Goal: Task Accomplishment & Management: Use online tool/utility

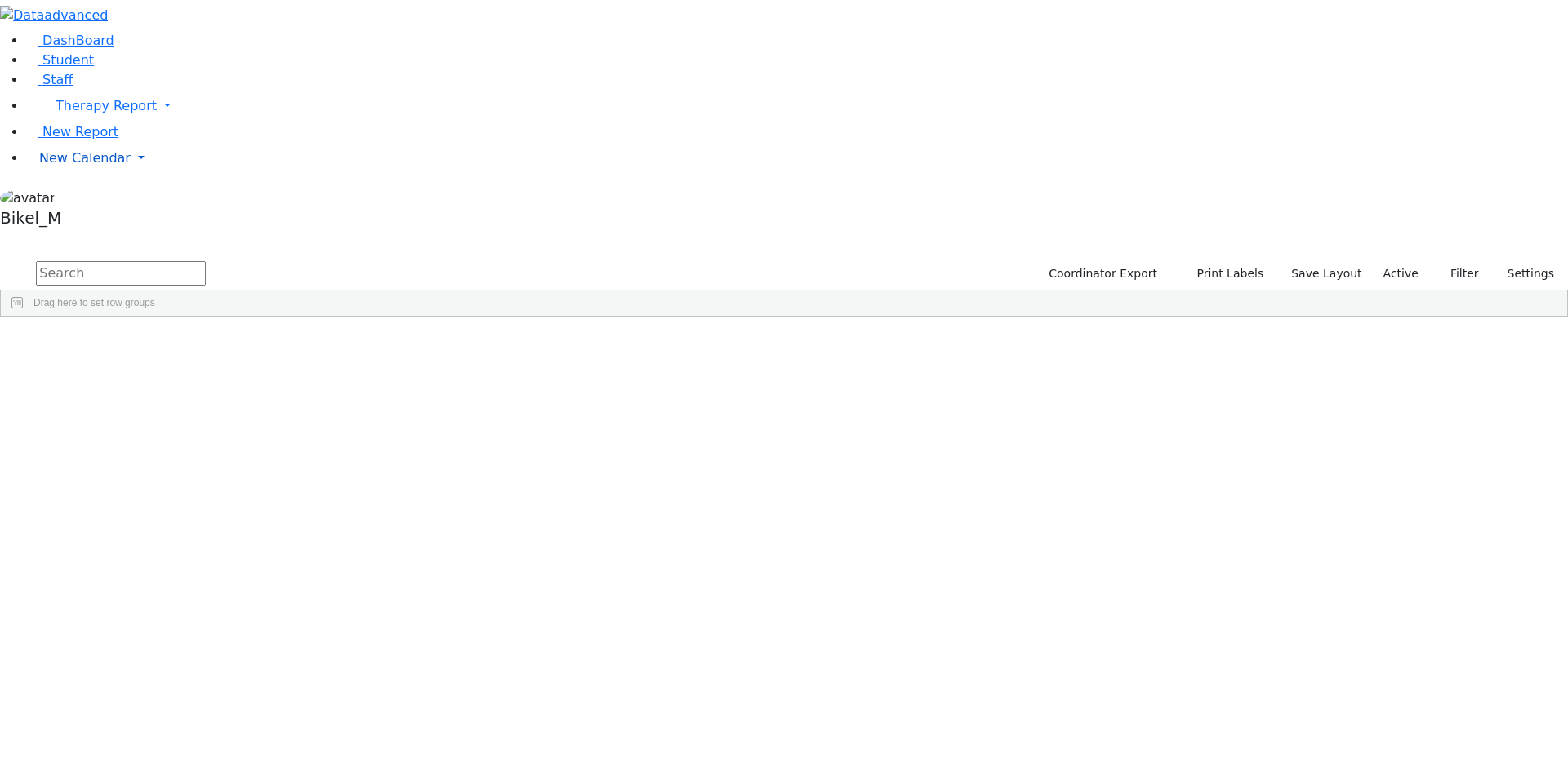
click at [84, 166] on span "New Calendar" at bounding box center [85, 158] width 92 height 15
click at [93, 198] on span "Calendar" at bounding box center [64, 191] width 59 height 15
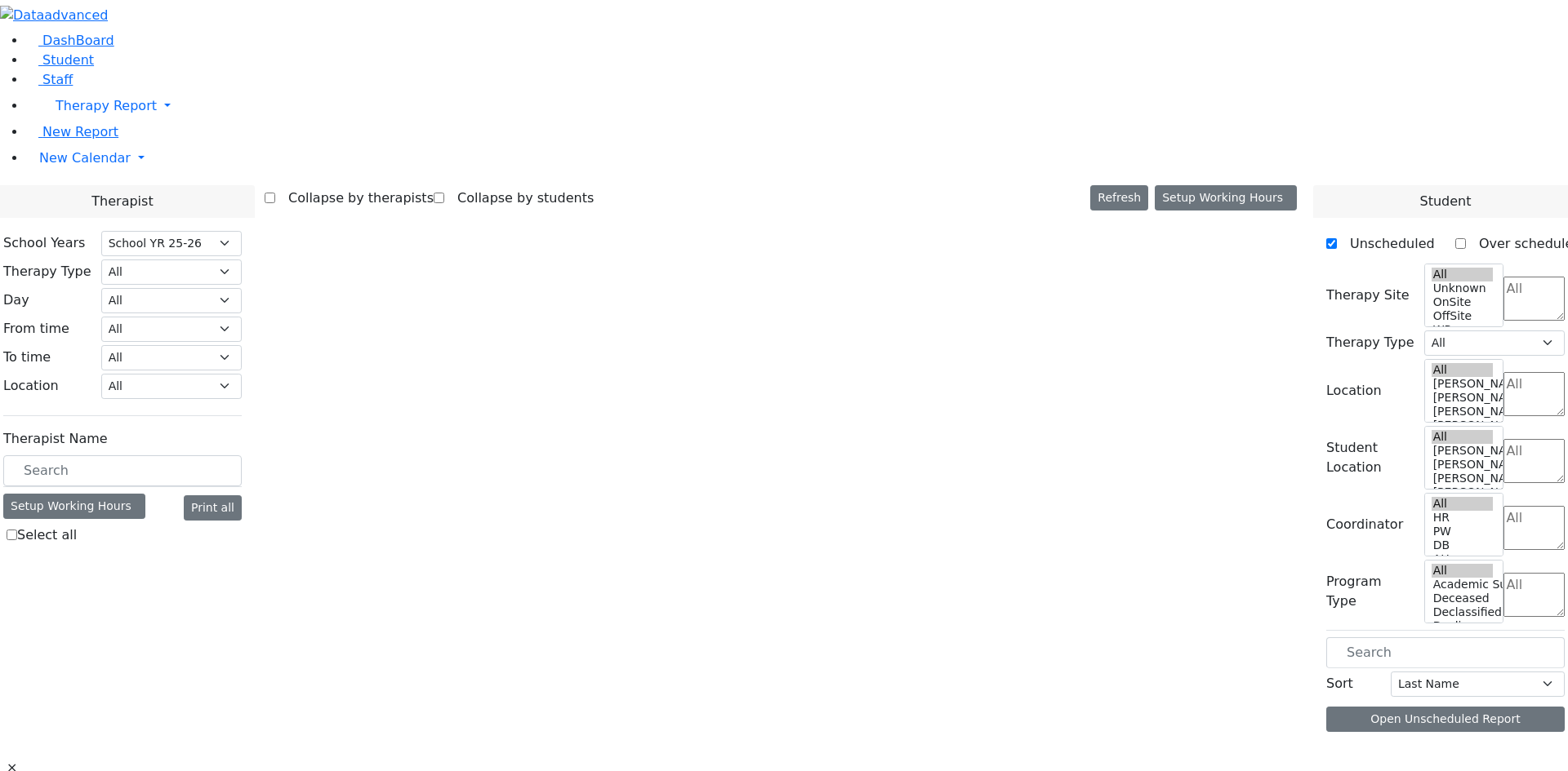
select select "212"
click at [242, 456] on input "text" at bounding box center [122, 471] width 239 height 31
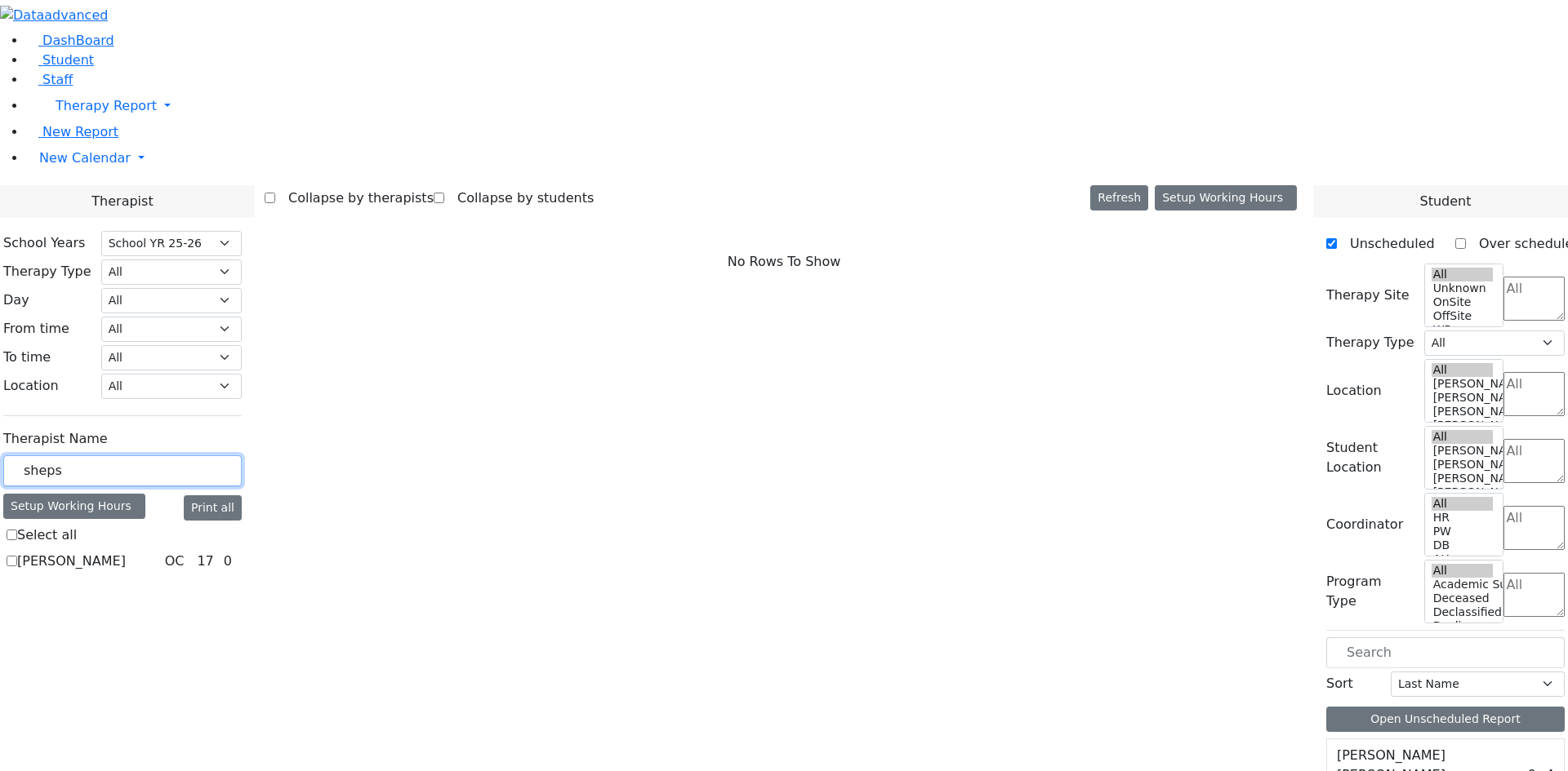
type input "sheps"
click at [198, 552] on div "[PERSON_NAME] OC 17 0" at bounding box center [122, 561] width 239 height 20
click at [126, 552] on label "[PERSON_NAME]" at bounding box center [71, 561] width 109 height 20
click at [17, 556] on input "[PERSON_NAME]" at bounding box center [11, 561] width 10 height 10
checkbox input "true"
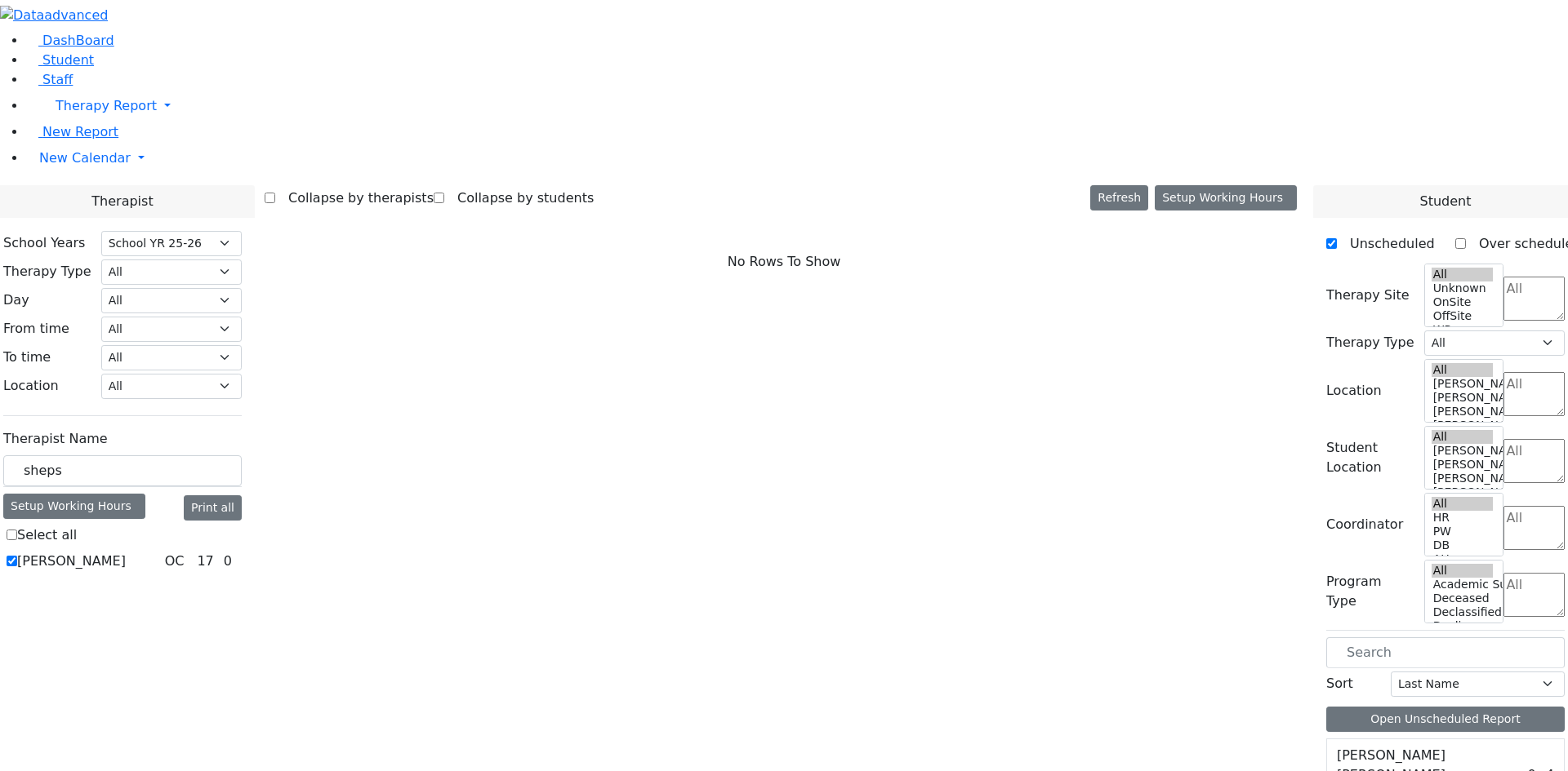
select select "1"
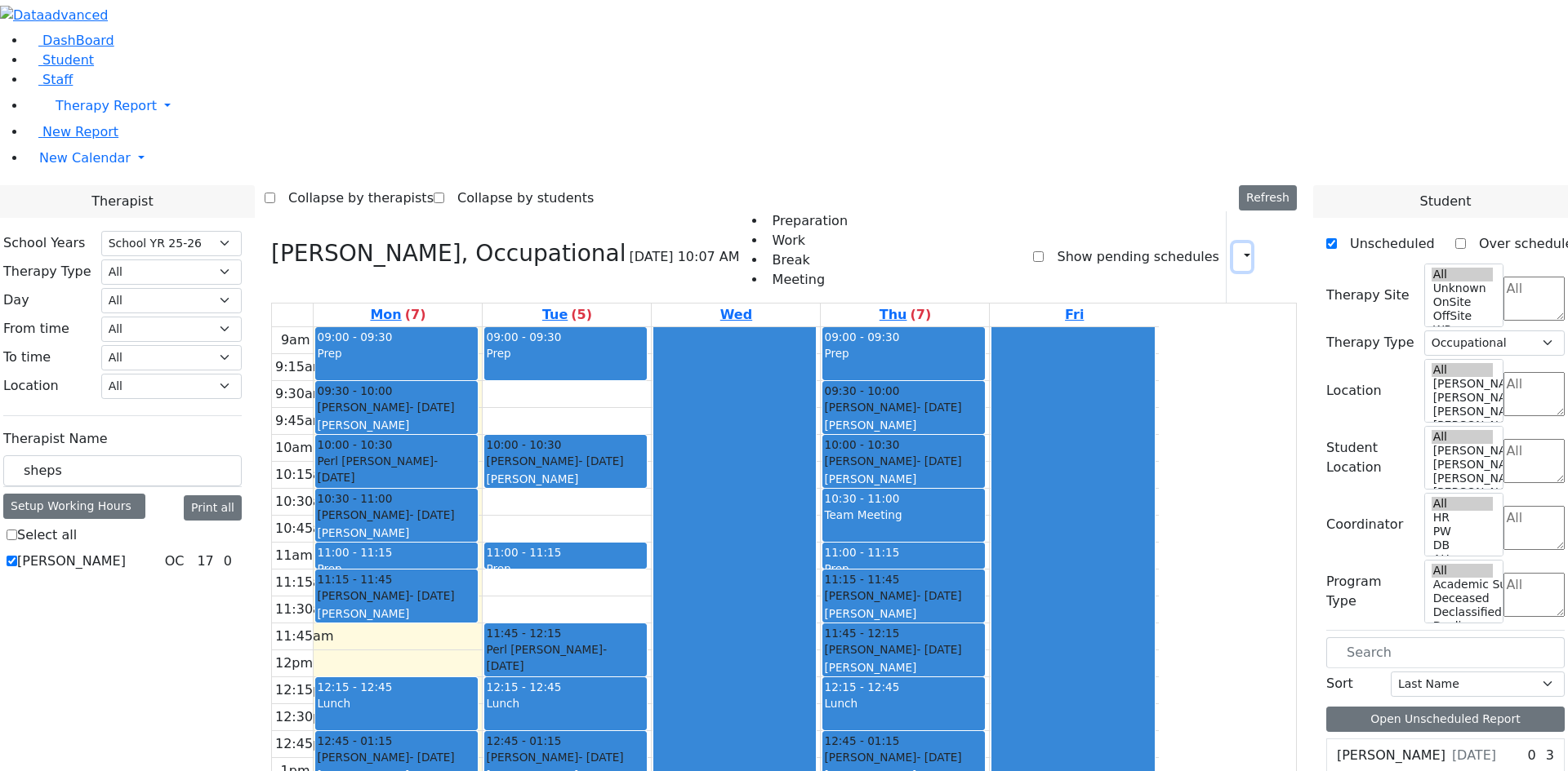
click at [1240, 243] on button "button" at bounding box center [1241, 257] width 18 height 27
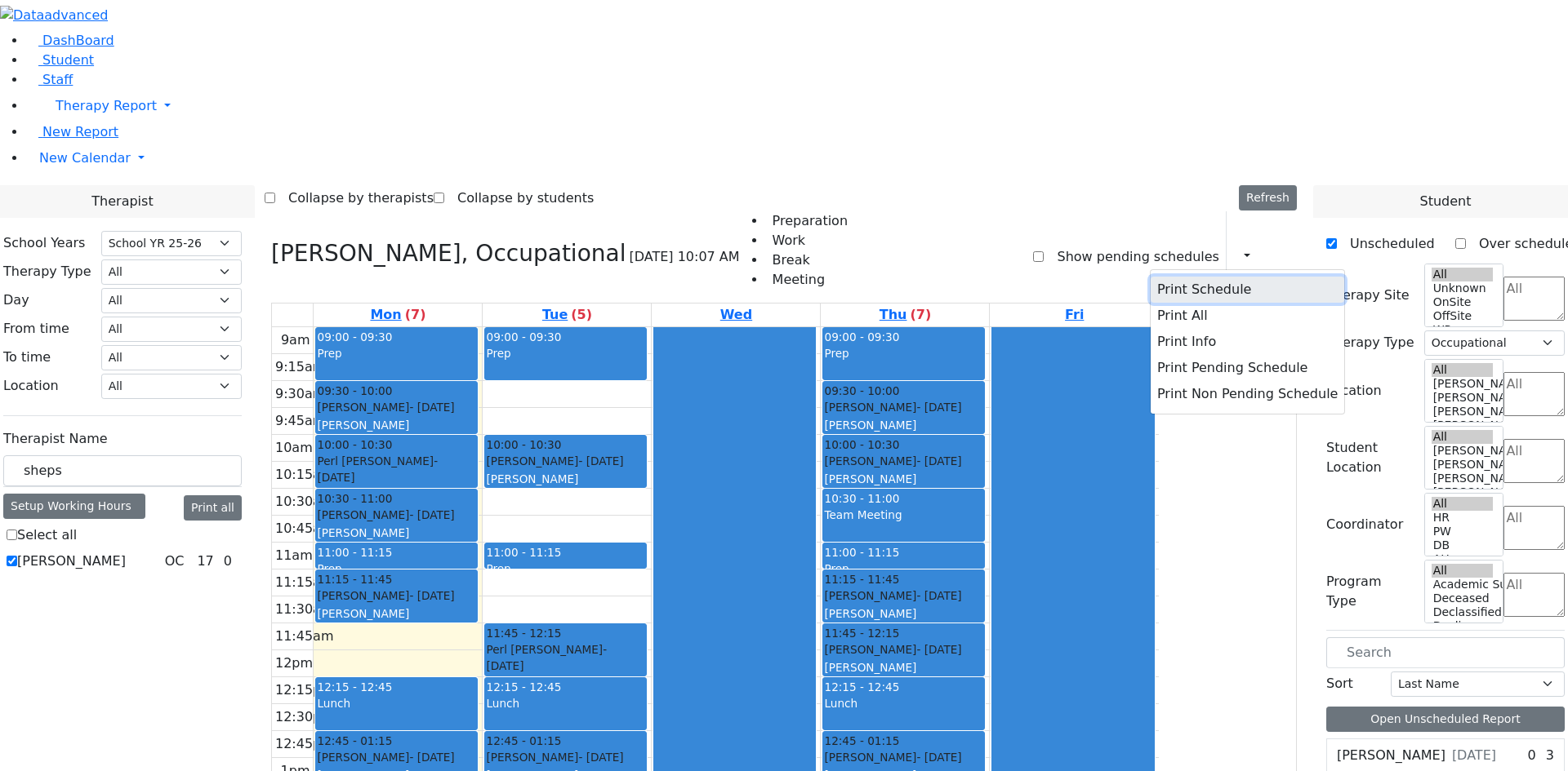
click at [1218, 277] on button "Print Schedule" at bounding box center [1247, 290] width 194 height 26
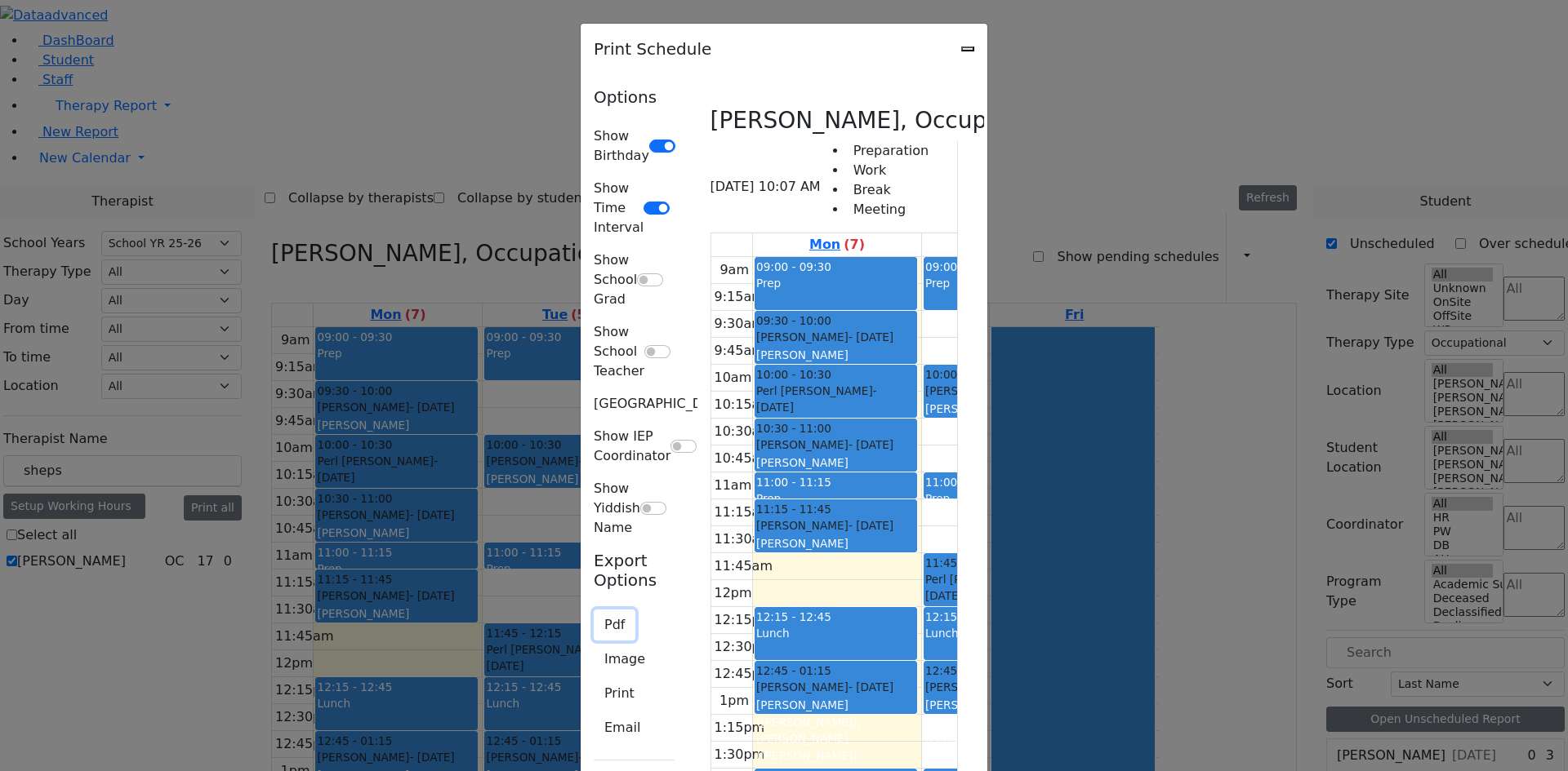
click at [594, 610] on button "Pdf" at bounding box center [615, 625] width 42 height 31
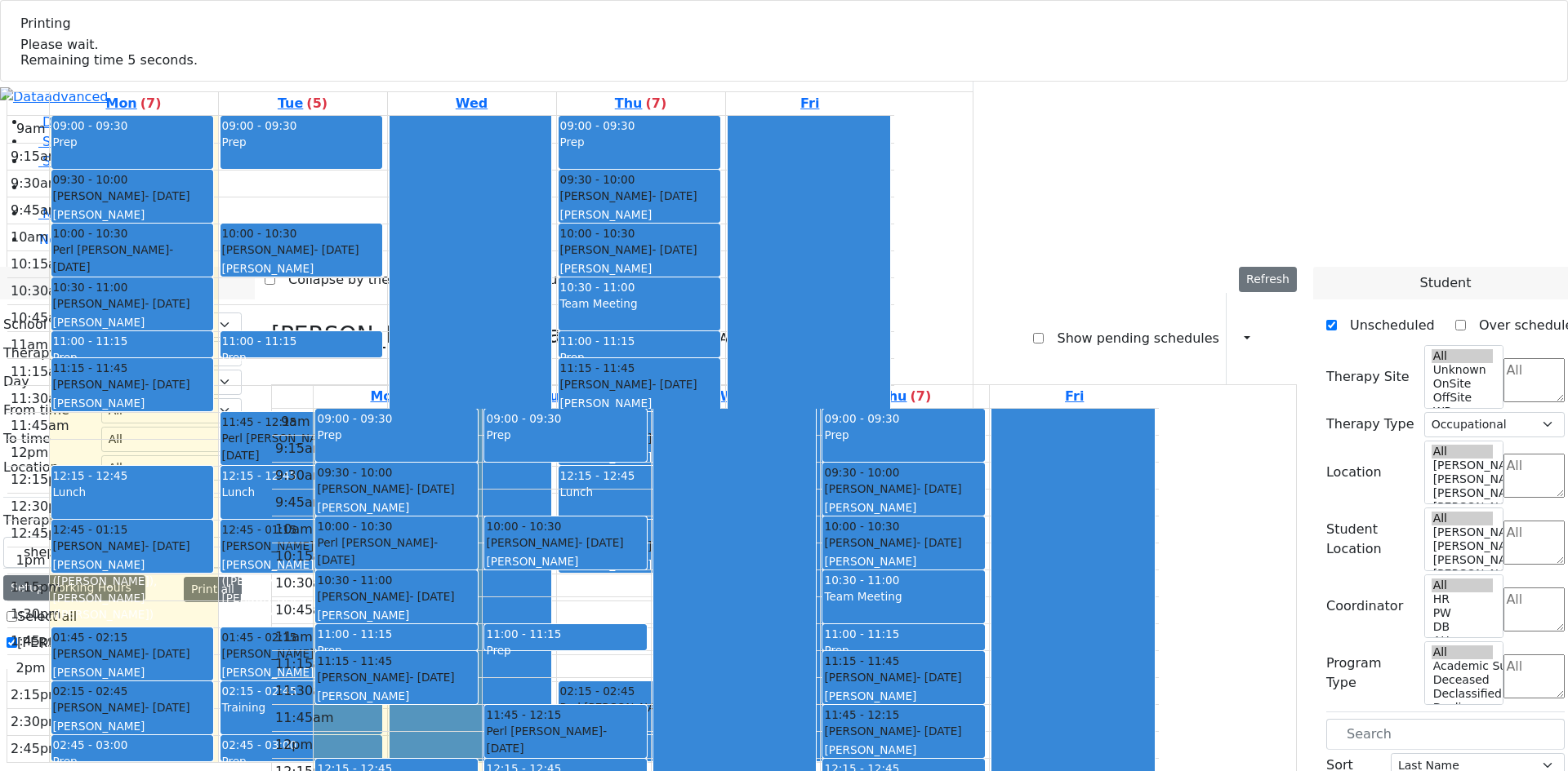
select select "212"
select select "1"
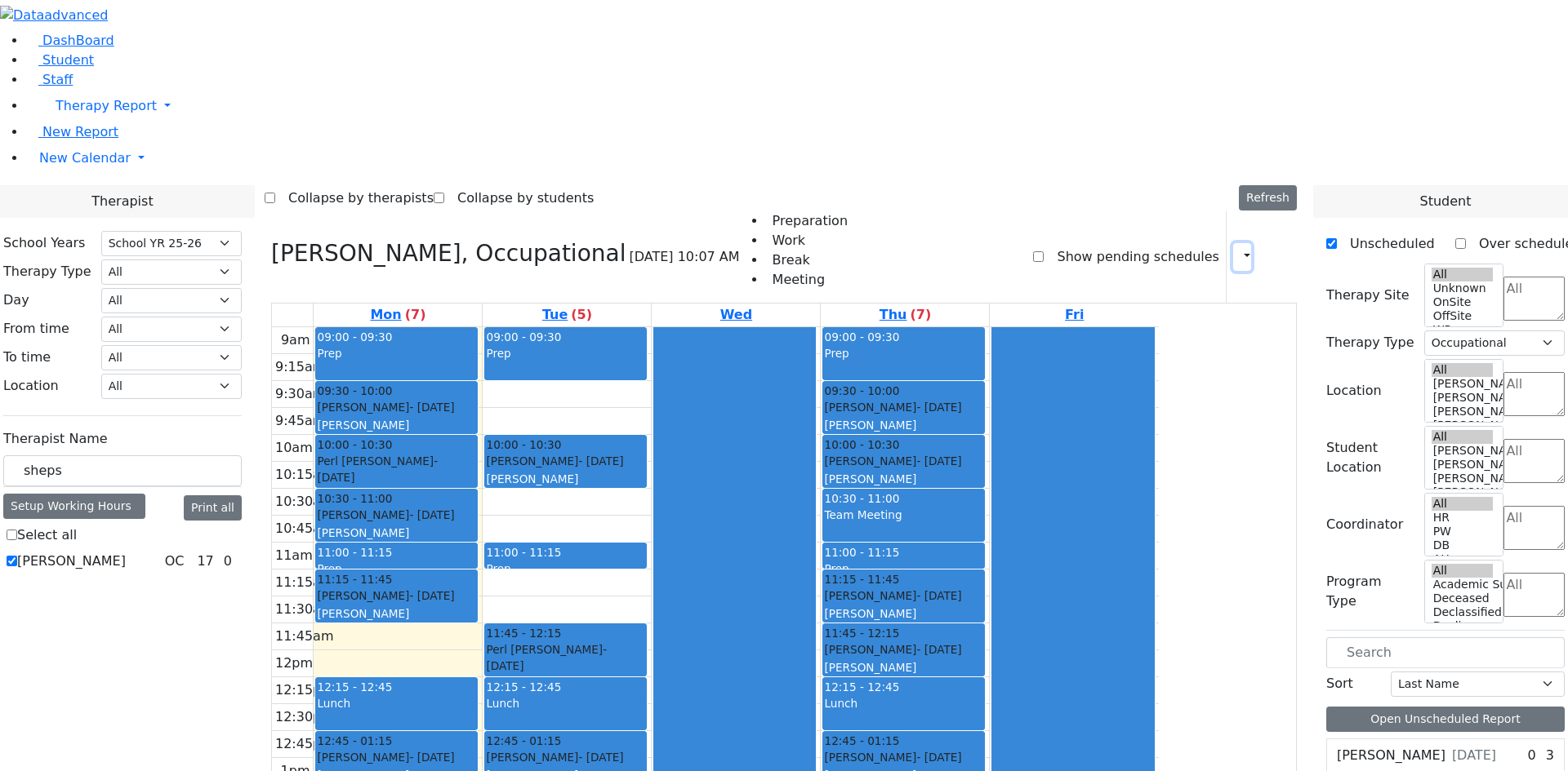
click at [1236, 243] on button "button" at bounding box center [1241, 257] width 18 height 27
drag, startPoint x: 1197, startPoint y: 71, endPoint x: 1175, endPoint y: 100, distance: 36.4
click at [1193, 211] on div "Preparation Work Break Meeting Show pending schedules Print Schedule Print All …" at bounding box center [1019, 257] width 557 height 92
click at [1233, 243] on button "button" at bounding box center [1241, 257] width 18 height 27
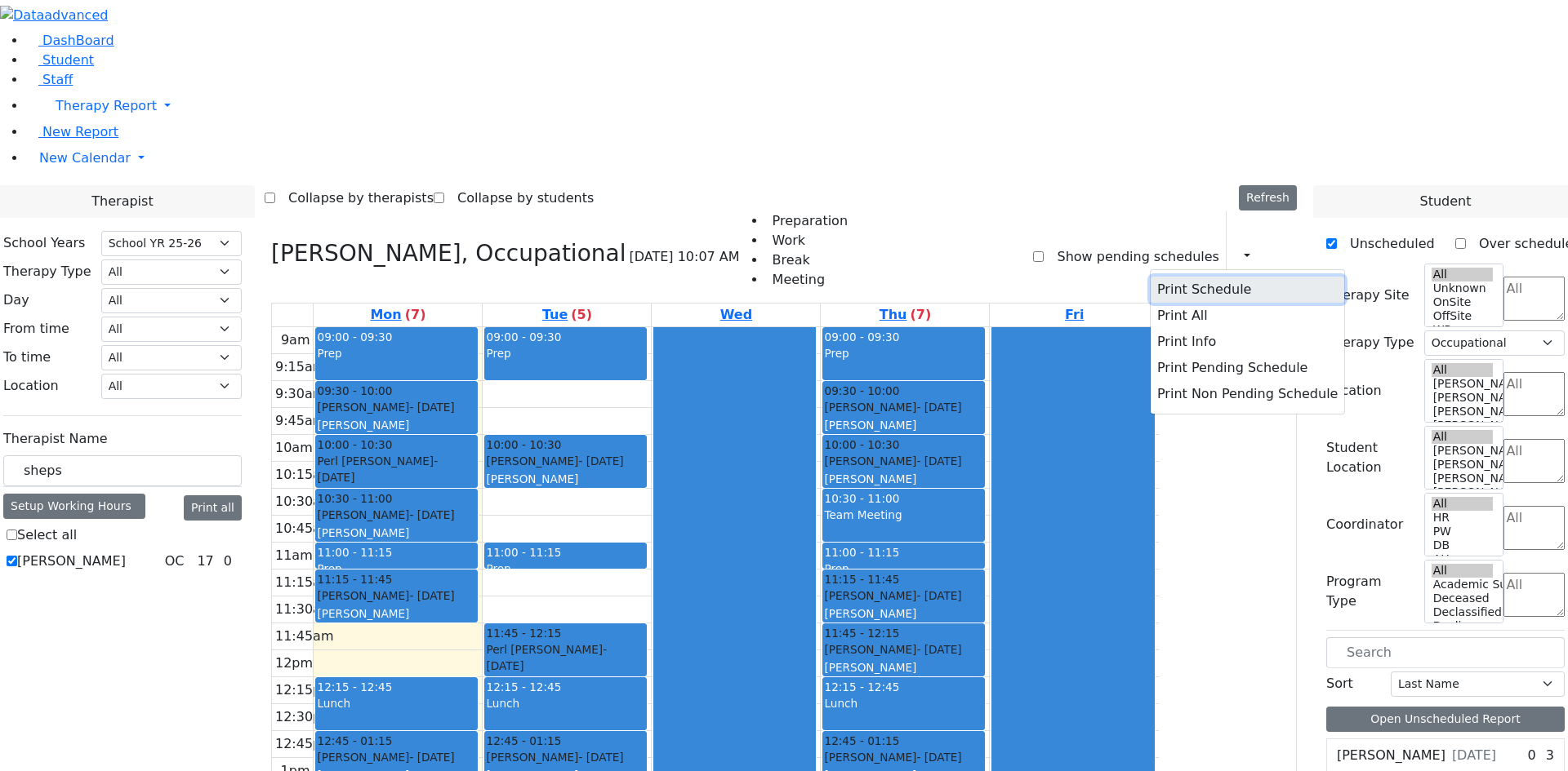
click at [1217, 277] on button "Print Schedule" at bounding box center [1247, 290] width 194 height 26
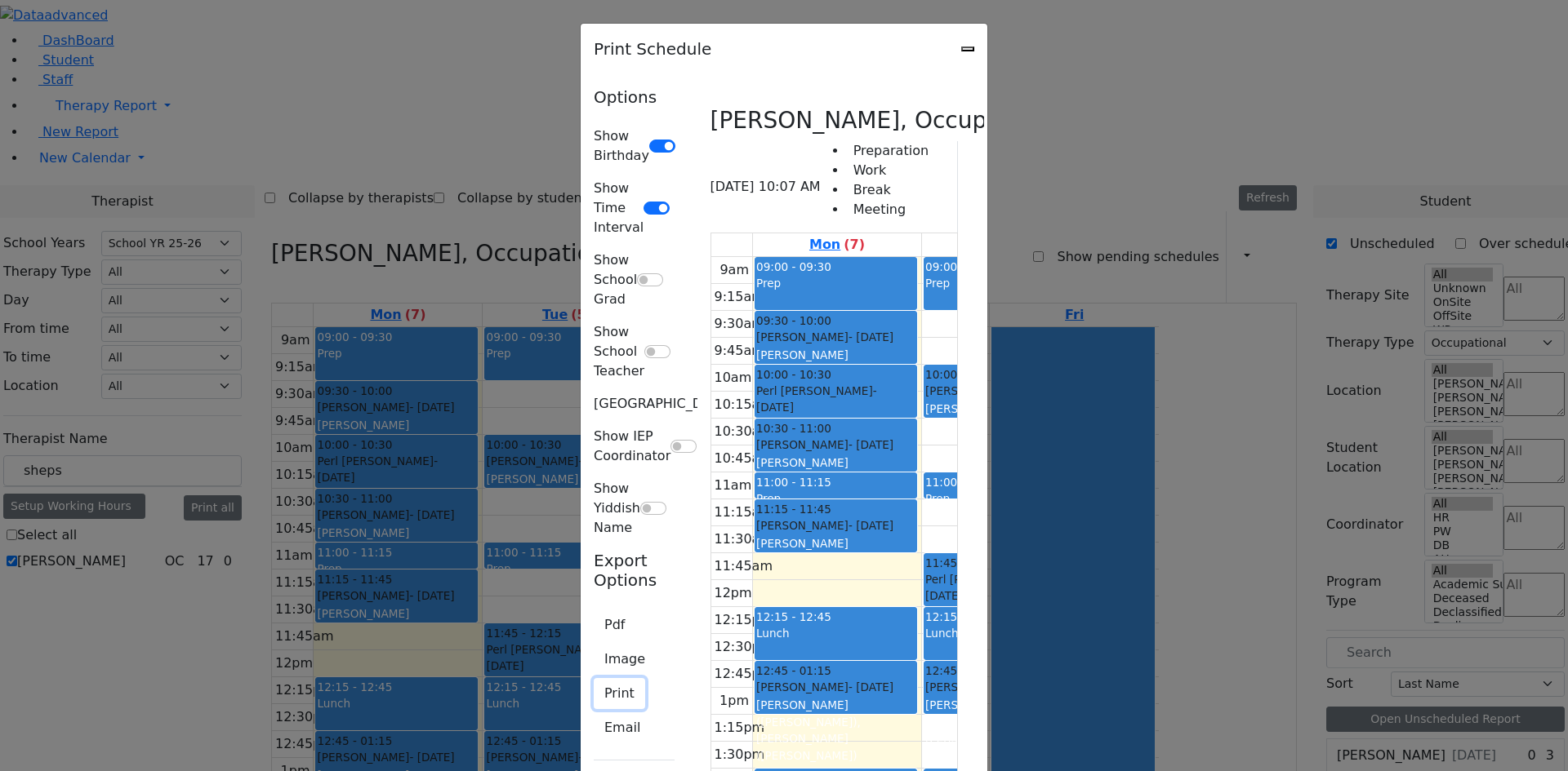
click at [594, 679] on button "Print" at bounding box center [619, 694] width 51 height 31
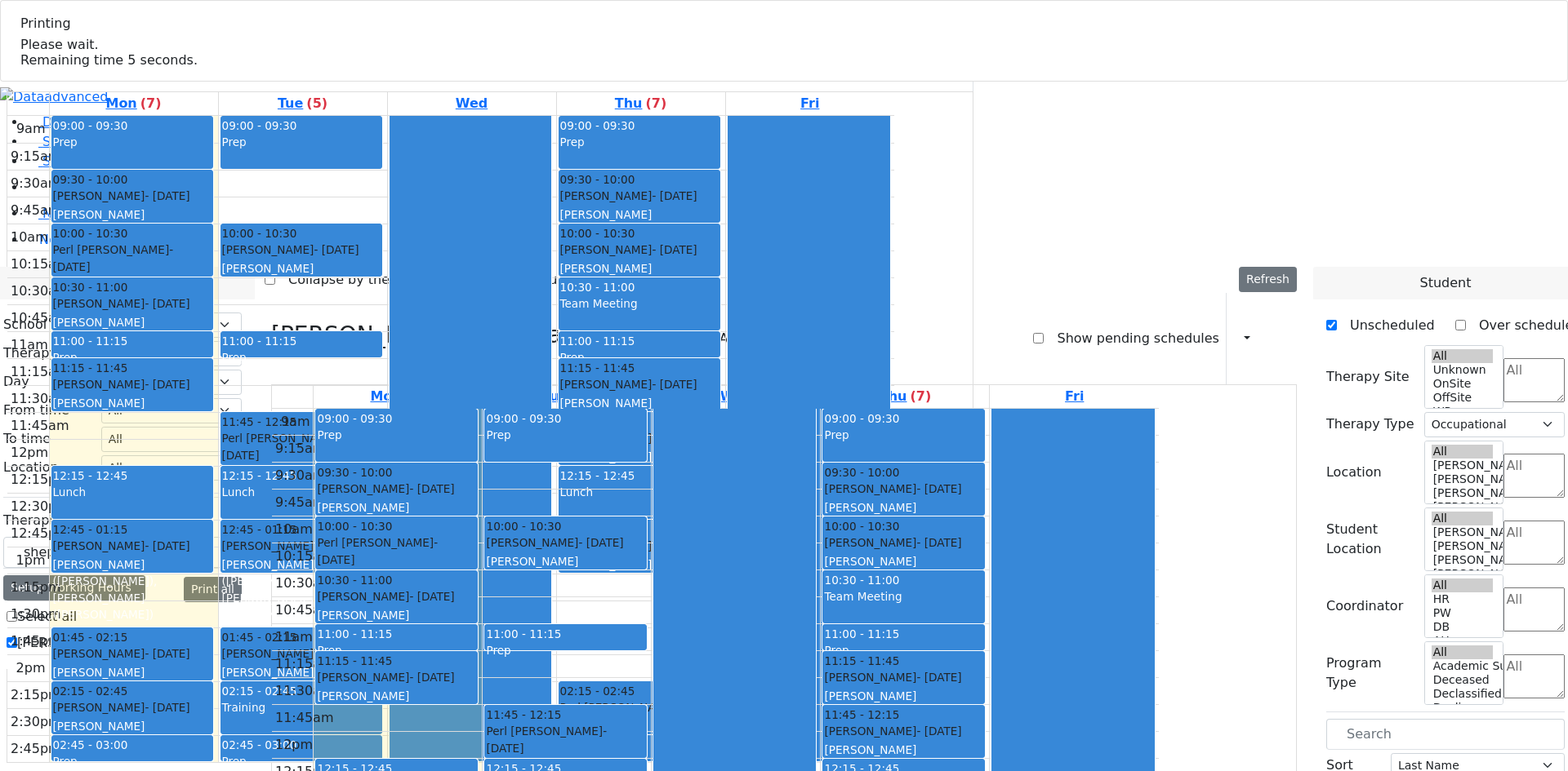
select select "212"
select select "1"
